Goal: Transaction & Acquisition: Purchase product/service

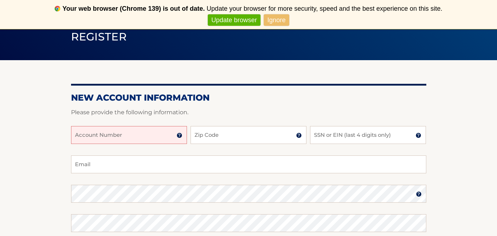
scroll to position [72, 0]
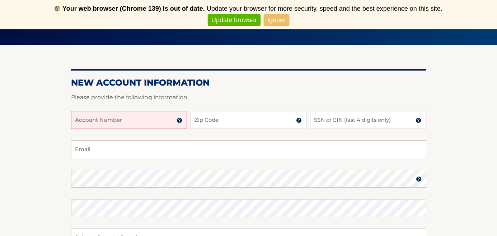
click at [146, 121] on input "Account Number" at bounding box center [129, 120] width 116 height 18
click at [103, 122] on input "44456021252" at bounding box center [129, 120] width 116 height 18
click at [110, 122] on input "4445602152" at bounding box center [129, 120] width 116 height 18
type input "44456021520"
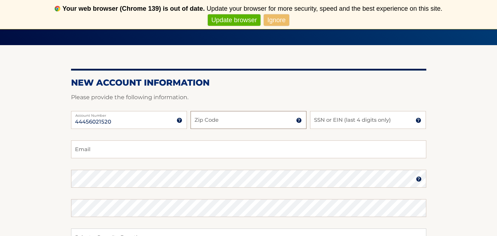
click at [220, 122] on input "Zip Code" at bounding box center [249, 120] width 116 height 18
type input "11566"
click at [419, 122] on img at bounding box center [419, 121] width 6 height 6
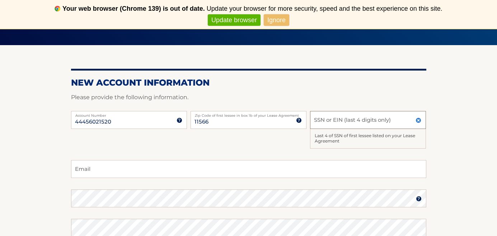
click at [399, 121] on input "SSN or EIN (last 4 digits only)" at bounding box center [368, 120] width 116 height 18
click at [419, 118] on img at bounding box center [419, 121] width 6 height 6
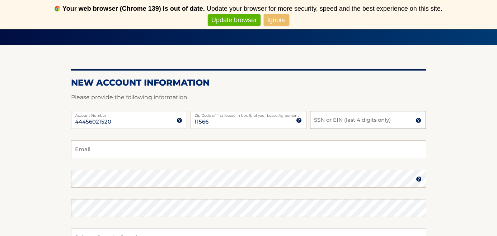
click at [351, 120] on input "SSN or EIN (last 4 digits only)" at bounding box center [368, 120] width 116 height 18
type input "2522"
click at [151, 153] on input "Email" at bounding box center [248, 150] width 355 height 18
type input "m.ianntta4@gmail.com"
click at [272, 15] on link "Ignore" at bounding box center [276, 20] width 25 height 12
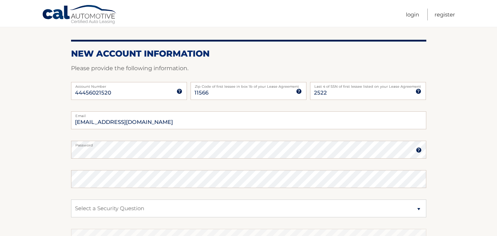
click at [170, 146] on label "Password" at bounding box center [248, 144] width 355 height 6
click at [419, 208] on select "Select a Security Question What was the name of your elementary school? What is…" at bounding box center [248, 209] width 355 height 18
click at [71, 200] on select "Select a Security Question What was the name of your elementary school? What is…" at bounding box center [248, 209] width 355 height 18
click at [416, 208] on select "Select a Security Question What was the name of your elementary school? What is…" at bounding box center [248, 209] width 355 height 18
select select "1"
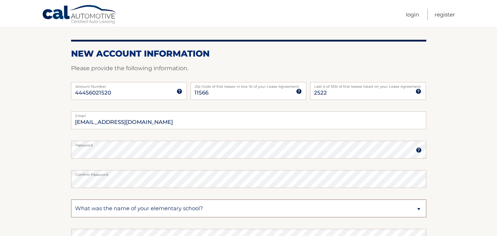
click at [71, 200] on select "Select a Security Question What was the name of your elementary school? What is…" at bounding box center [248, 209] width 355 height 18
click at [482, 203] on section "New Account Information Please provide the following information. 44456021520 A…" at bounding box center [248, 156] width 497 height 280
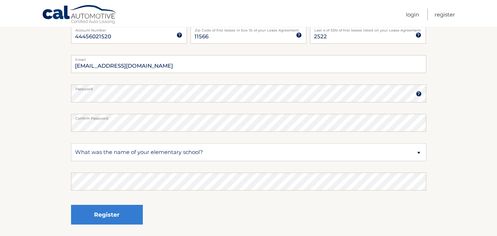
scroll to position [129, 0]
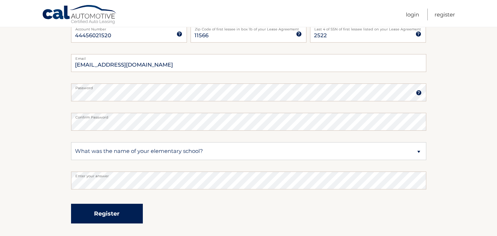
click at [113, 212] on button "Register" at bounding box center [107, 214] width 72 height 20
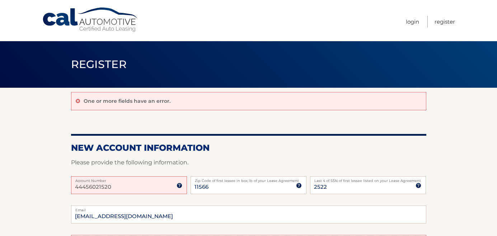
click at [179, 186] on img at bounding box center [180, 186] width 6 height 6
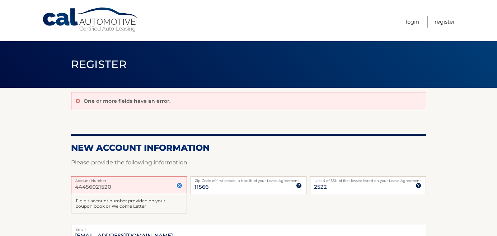
click at [148, 187] on input "44456021520" at bounding box center [129, 186] width 116 height 18
click at [180, 187] on img at bounding box center [180, 186] width 6 height 6
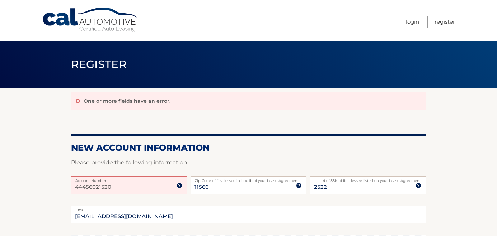
click at [149, 191] on input "44456021520" at bounding box center [129, 186] width 116 height 18
type input "4"
type input "44456021520"
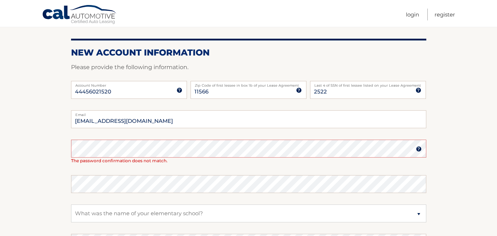
scroll to position [100, 0]
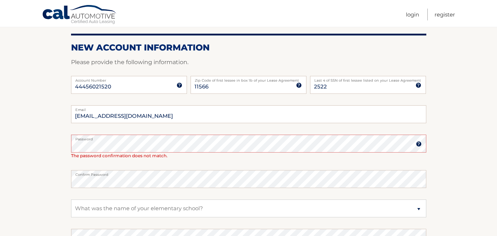
click at [432, 159] on section "One or more fields have an error. New Account Information Please provide the fo…" at bounding box center [248, 141] width 497 height 309
click at [458, 155] on section "One or more fields have an error. New Account Information Please provide the fo…" at bounding box center [248, 141] width 497 height 309
click at [356, 139] on label "Password" at bounding box center [248, 138] width 355 height 6
click at [419, 145] on img at bounding box center [419, 144] width 6 height 6
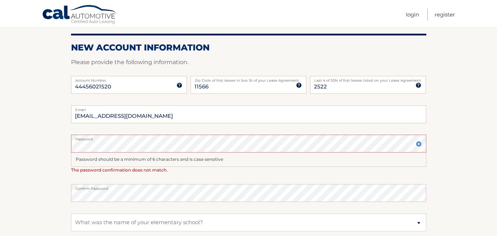
click at [469, 150] on section "One or more fields have an error. New Account Information Please provide the fo…" at bounding box center [248, 148] width 497 height 323
click at [418, 145] on img at bounding box center [419, 144] width 6 height 6
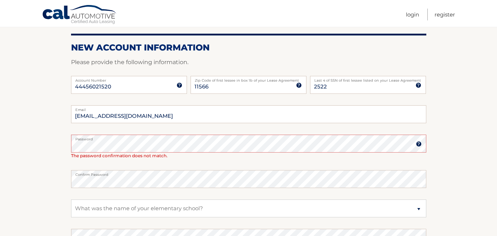
click at [452, 151] on section "One or more fields have an error. New Account Information Please provide the fo…" at bounding box center [248, 141] width 497 height 309
click at [168, 205] on select "Select a Security Question What was the name of your elementary school? What is…" at bounding box center [248, 209] width 355 height 18
click at [71, 200] on select "Select a Security Question What was the name of your elementary school? What is…" at bounding box center [248, 209] width 355 height 18
click at [17, 174] on section "One or more fields have an error. New Account Information Please provide the fo…" at bounding box center [248, 141] width 497 height 309
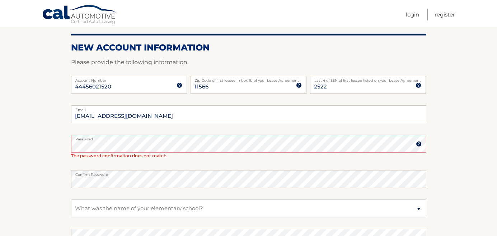
click at [441, 163] on section "One or more fields have an error. New Account Information Please provide the fo…" at bounding box center [248, 141] width 497 height 309
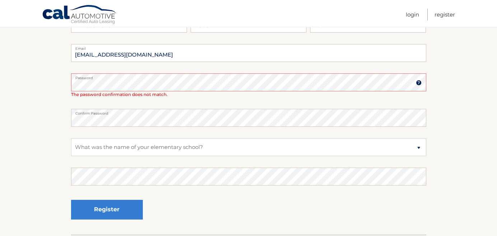
scroll to position [172, 0]
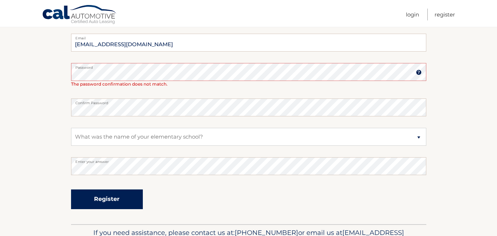
click at [129, 201] on button "Register" at bounding box center [107, 200] width 72 height 20
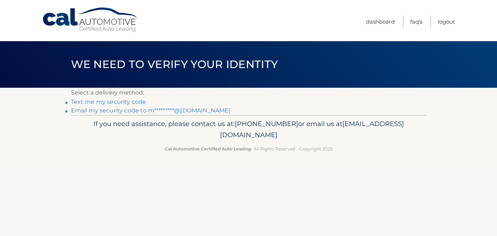
click at [113, 101] on link "Text me my security code" at bounding box center [108, 102] width 75 height 7
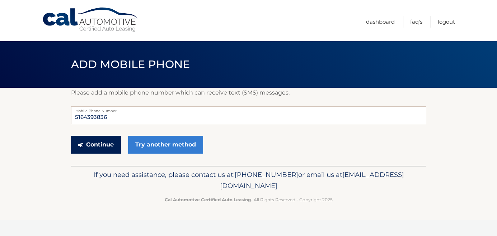
click at [103, 145] on button "Continue" at bounding box center [96, 145] width 50 height 18
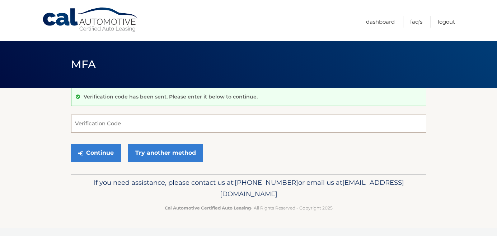
click at [86, 128] on input "Verification Code" at bounding box center [248, 124] width 355 height 18
type input "181193"
click at [85, 152] on button "Continue" at bounding box center [96, 153] width 50 height 18
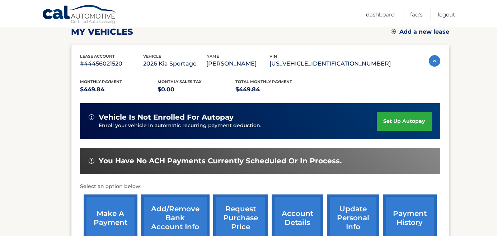
scroll to position [115, 0]
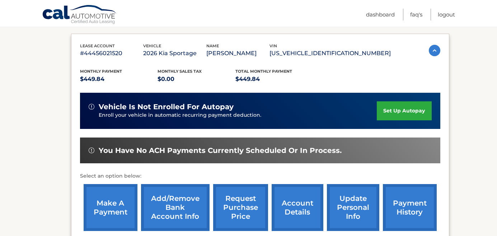
click at [123, 205] on link "make a payment" at bounding box center [111, 207] width 54 height 47
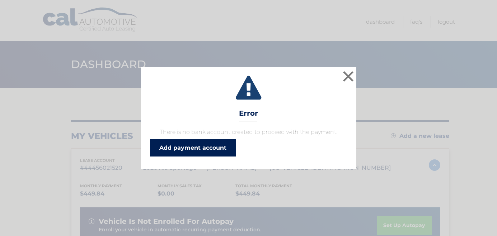
click at [190, 146] on link "Add payment account" at bounding box center [193, 148] width 86 height 17
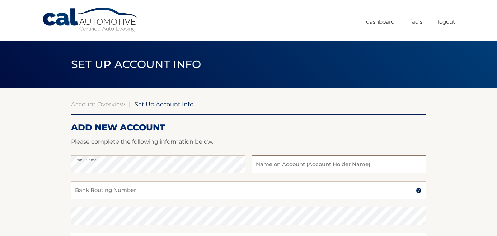
click at [281, 164] on input "text" at bounding box center [339, 165] width 174 height 18
type input "Maria Iannetta"
click at [205, 192] on input "Bank Routing Number" at bounding box center [248, 191] width 355 height 18
click at [117, 191] on input "Bank Routing Number" at bounding box center [248, 191] width 355 height 18
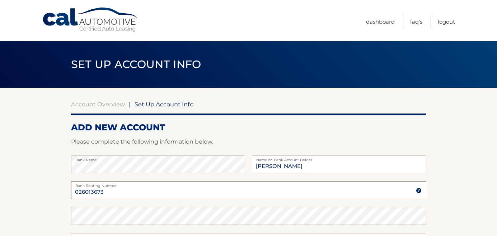
type input "026013673"
click at [480, 200] on section "Account Overview | Set Up Account Info ADD NEW ACCOUNT Please complete the foll…" at bounding box center [248, 225] width 497 height 274
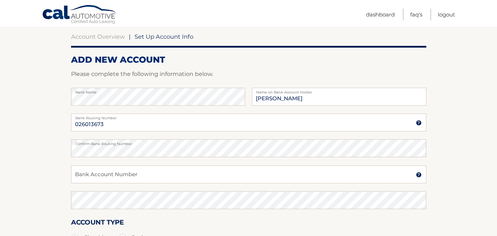
scroll to position [72, 0]
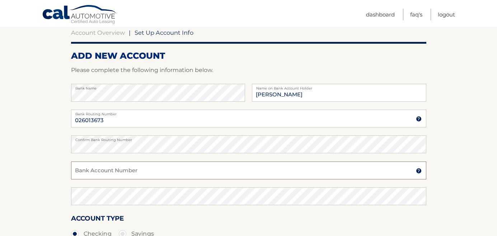
click at [144, 171] on input "Bank Account Number" at bounding box center [248, 171] width 355 height 18
type input "4438067509"
click at [442, 193] on section "Account Overview | Set Up Account Info ADD NEW ACCOUNT Please complete the foll…" at bounding box center [248, 153] width 497 height 274
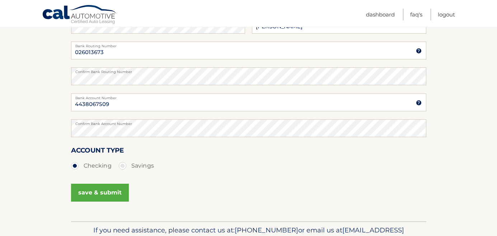
scroll to position [144, 0]
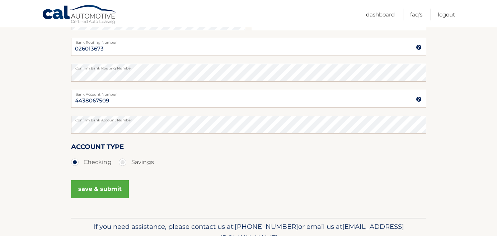
click at [98, 187] on button "save & submit" at bounding box center [100, 189] width 58 height 18
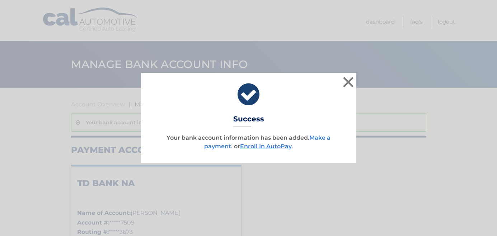
click at [320, 136] on link "Make a payment" at bounding box center [267, 142] width 126 height 15
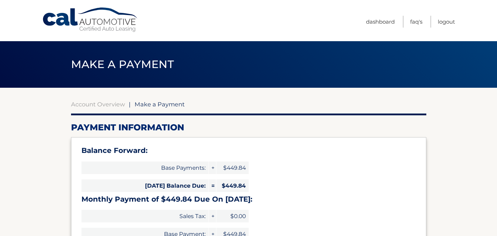
select select "Y2MwY2RlNTUtZGI1Yi00MDk1LWFlZmYtMTA4MWVjNTljNmU0"
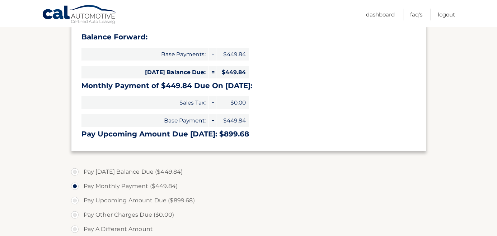
scroll to position [115, 0]
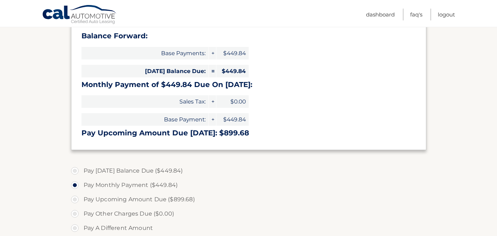
click at [75, 169] on label "Pay Today's Balance Due ($449.84)" at bounding box center [248, 171] width 355 height 14
click at [75, 169] on input "Pay Today's Balance Due ($449.84)" at bounding box center [77, 169] width 7 height 11
radio input "true"
click at [74, 178] on input "Pay Monthly Payment ($449.84)" at bounding box center [77, 183] width 7 height 11
radio input "true"
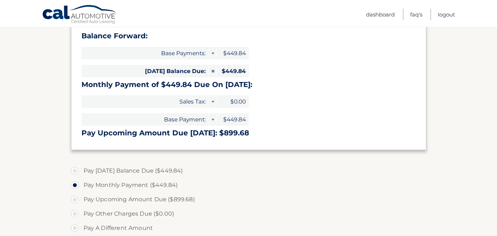
click at [74, 193] on input "Pay Upcoming Amount Due ($899.68)" at bounding box center [77, 198] width 7 height 11
radio input "true"
type input "899.68"
click at [74, 178] on input "Pay Monthly Payment ($449.84)" at bounding box center [77, 183] width 7 height 11
radio input "true"
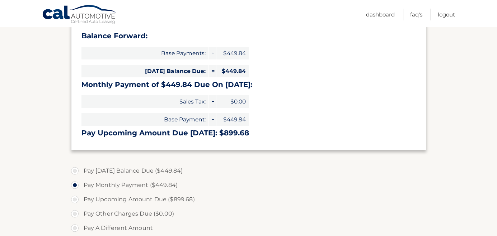
type input "449.84"
click at [74, 164] on input "Pay Today's Balance Due ($449.84)" at bounding box center [77, 169] width 7 height 11
radio input "true"
click at [441, 187] on section "Account Overview | Make a Payment Payment Information Balance Forward: Base Pay…" at bounding box center [248, 173] width 497 height 401
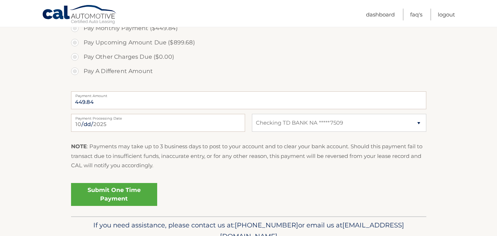
scroll to position [273, 0]
click at [116, 197] on link "Submit One Time Payment" at bounding box center [114, 194] width 86 height 23
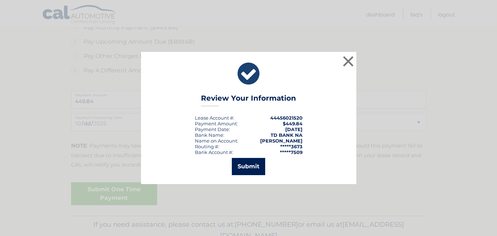
click at [258, 164] on button "Submit" at bounding box center [248, 166] width 33 height 17
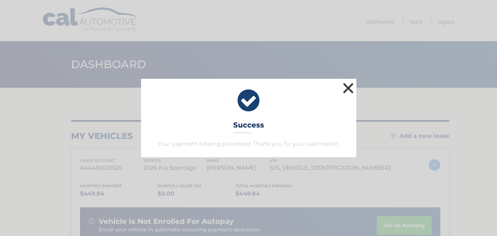
click at [348, 90] on button "×" at bounding box center [348, 88] width 14 height 14
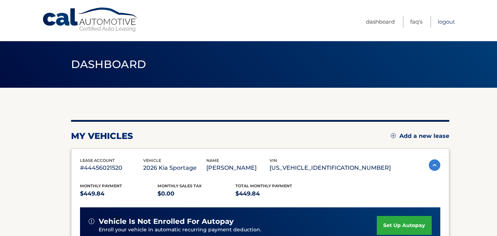
click at [439, 23] on link "Logout" at bounding box center [446, 22] width 17 height 12
